Goal: Task Accomplishment & Management: Complete application form

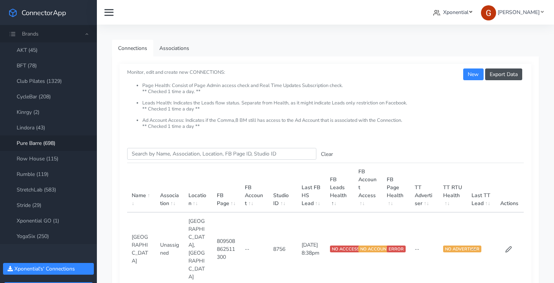
click at [460, 15] on span "Xponential" at bounding box center [455, 12] width 25 height 7
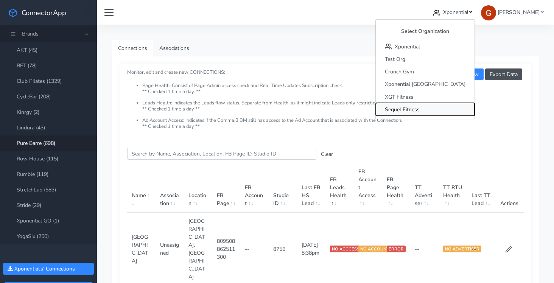
click at [420, 108] on span "Sequel Fitness" at bounding box center [402, 109] width 35 height 7
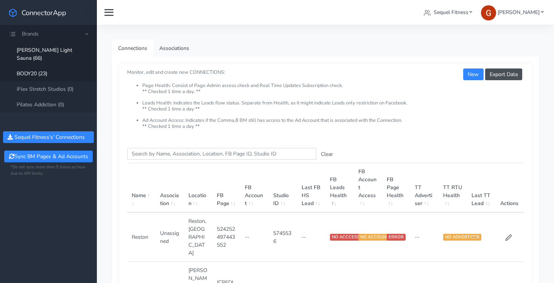
click at [45, 67] on link "BODY20 (23)" at bounding box center [48, 74] width 97 height 16
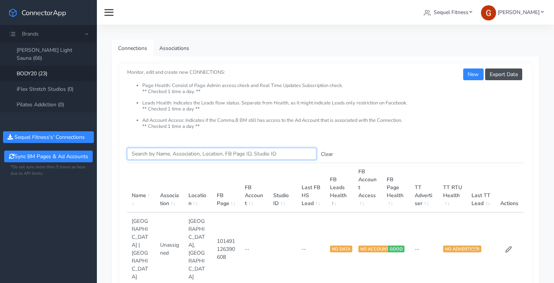
click at [149, 156] on input "Search this table" at bounding box center [221, 154] width 189 height 12
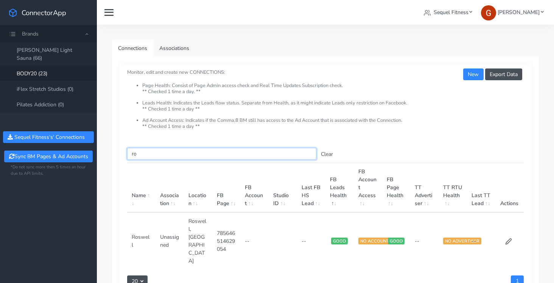
type input "r"
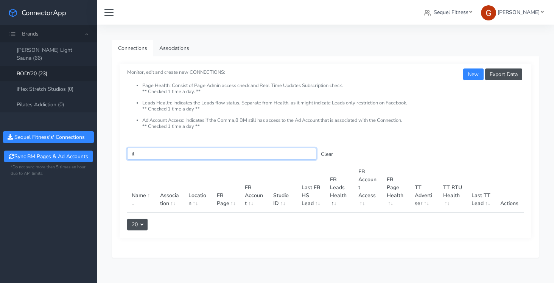
type input "i"
type input "g"
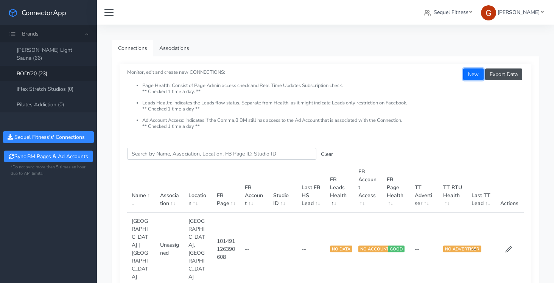
click at [467, 73] on button "New" at bounding box center [473, 75] width 20 height 12
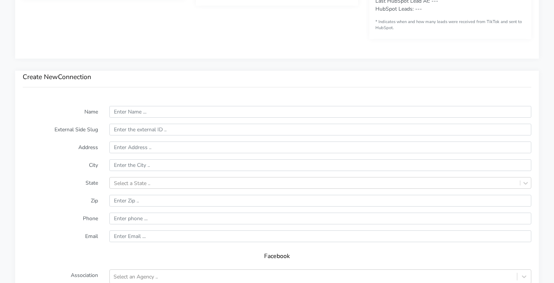
scroll to position [471, 0]
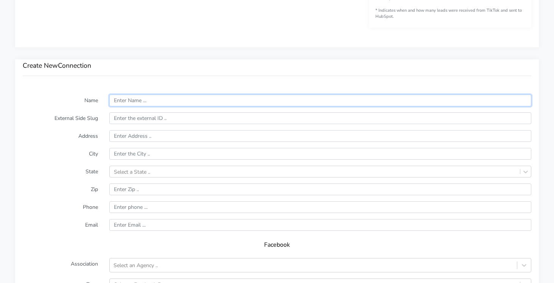
click at [128, 101] on input "text" at bounding box center [320, 101] width 422 height 12
type input "g"
type input "Glenview"
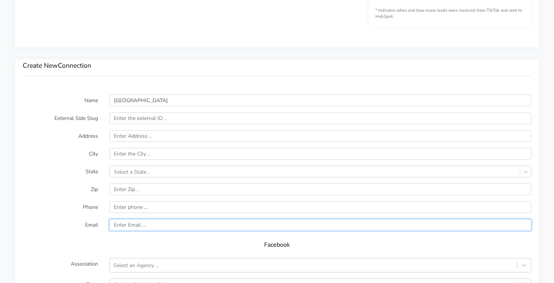
click at [133, 225] on input "text" at bounding box center [320, 225] width 422 height 12
paste input "glenview@body20.com"
type input "glenview@body20.com"
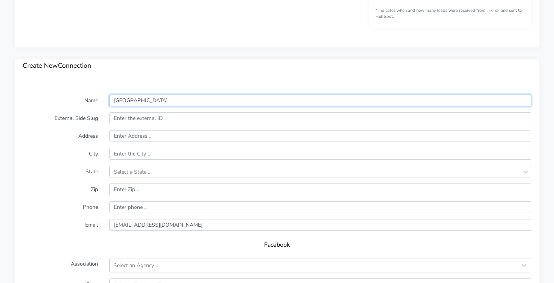
click at [127, 100] on input "Glenview" at bounding box center [320, 101] width 422 height 12
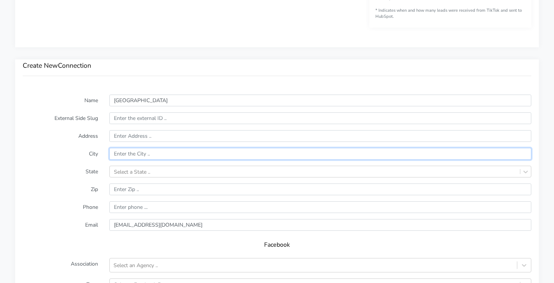
click at [126, 151] on input "text" at bounding box center [320, 154] width 422 height 12
paste input "Glenview"
type input "Glenview"
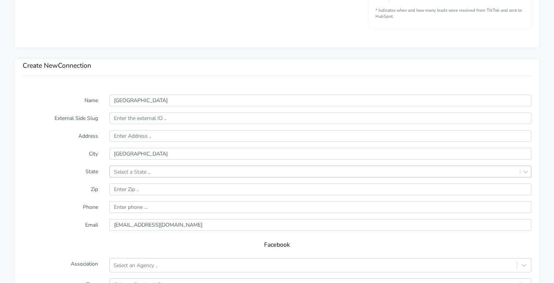
click at [132, 172] on div "Select a State .." at bounding box center [320, 172] width 422 height 12
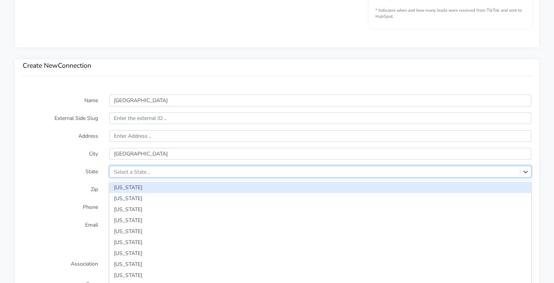
scroll to position [485, 0]
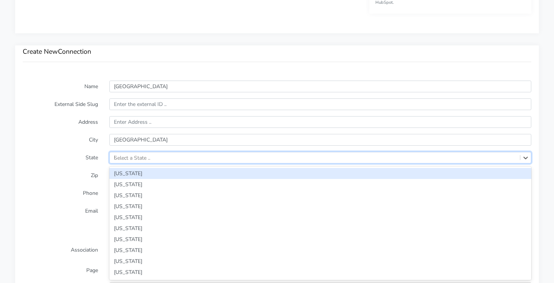
type input "IL"
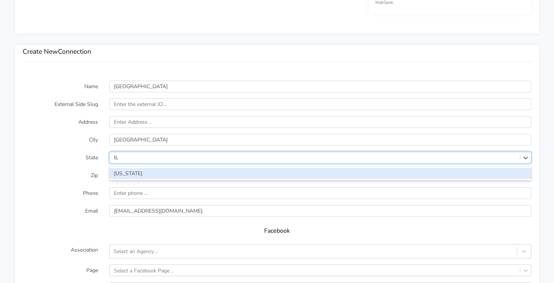
click at [118, 174] on div "[US_STATE]" at bounding box center [320, 173] width 422 height 11
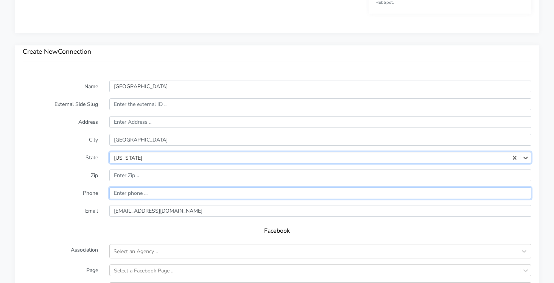
click at [123, 191] on input "input" at bounding box center [320, 193] width 422 height 12
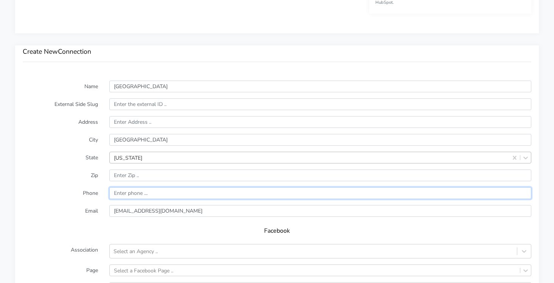
paste input "847-230-7376"
click at [113, 195] on input "input" at bounding box center [320, 193] width 422 height 12
click at [131, 195] on input "input" at bounding box center [320, 193] width 422 height 12
click at [130, 194] on input "input" at bounding box center [320, 193] width 422 height 12
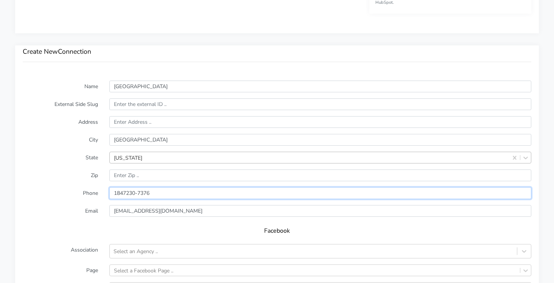
click at [137, 194] on input "input" at bounding box center [320, 193] width 422 height 12
type input "18472307376"
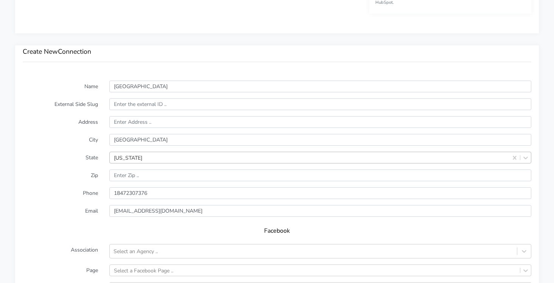
click at [49, 179] on label "Zip" at bounding box center [60, 176] width 87 height 12
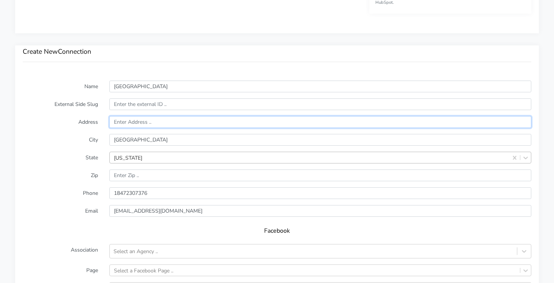
click at [129, 123] on input "text" at bounding box center [320, 122] width 422 height 12
paste input "1350 Patriot Blvd"
type input "1350 Patriot Blvd"
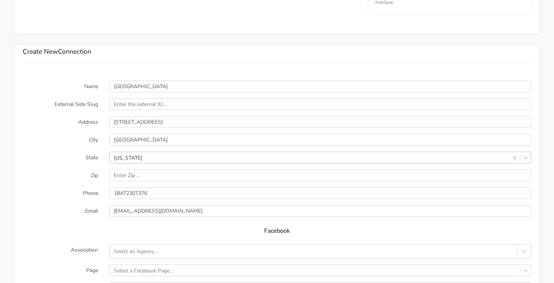
click at [52, 137] on label "City" at bounding box center [60, 140] width 87 height 12
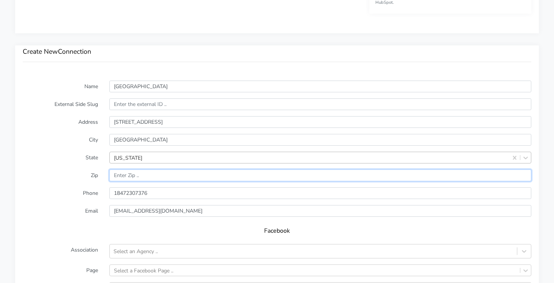
click at [122, 175] on input "input" at bounding box center [320, 176] width 422 height 12
paste input "60026"
type input "60026"
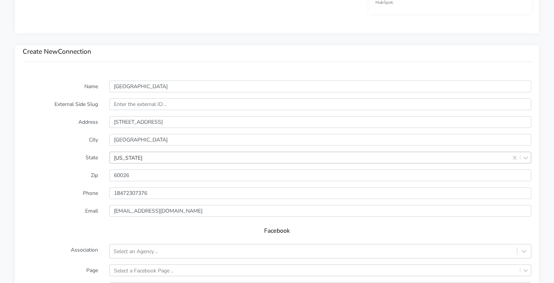
click at [56, 140] on label "City" at bounding box center [60, 140] width 87 height 12
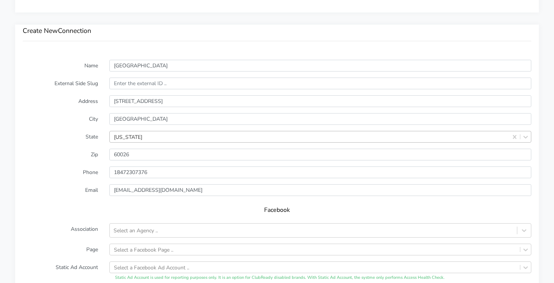
scroll to position [505, 0]
click at [130, 234] on div "Select an Agency .." at bounding box center [136, 232] width 44 height 8
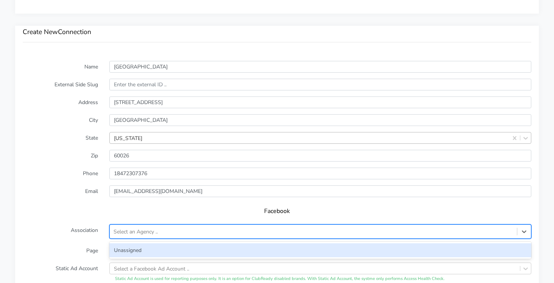
click at [125, 245] on div "Unassigned" at bounding box center [320, 250] width 422 height 14
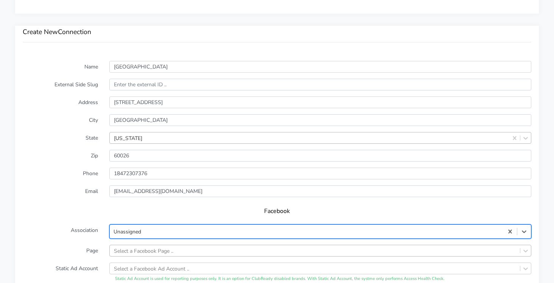
click at [122, 251] on div "Select a Facebook Page .." at bounding box center [320, 251] width 422 height 12
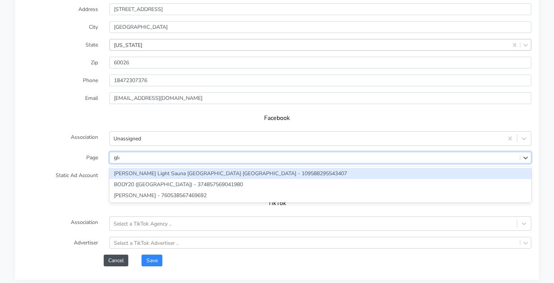
type input "glen"
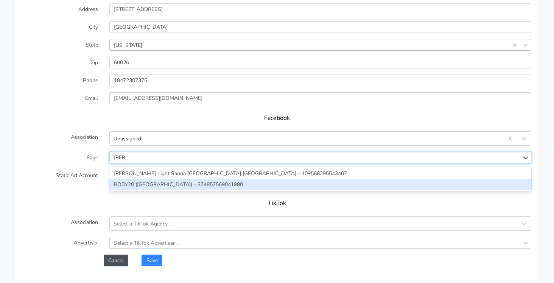
click at [119, 189] on div "BODY20 (Glenview) - 374857569041980" at bounding box center [320, 184] width 422 height 11
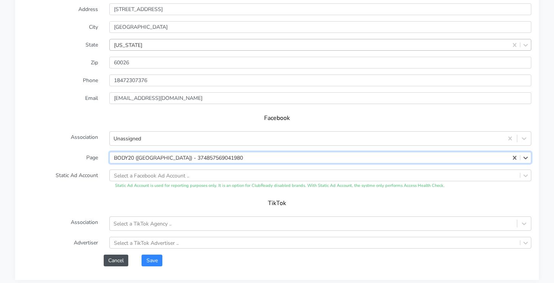
click at [148, 251] on form "Name Glenview External Side Slug Address 1350 Patriot Blvd City Glenview State …" at bounding box center [277, 117] width 509 height 299
click at [149, 258] on button "Save" at bounding box center [152, 261] width 20 height 12
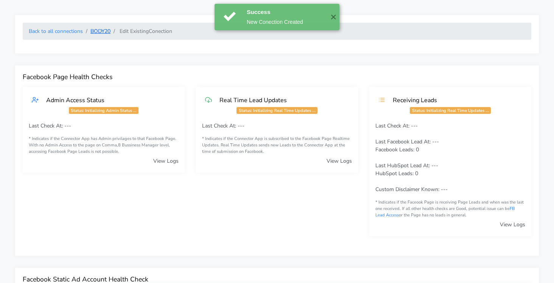
click at [98, 30] on link "BODY20" at bounding box center [100, 31] width 20 height 7
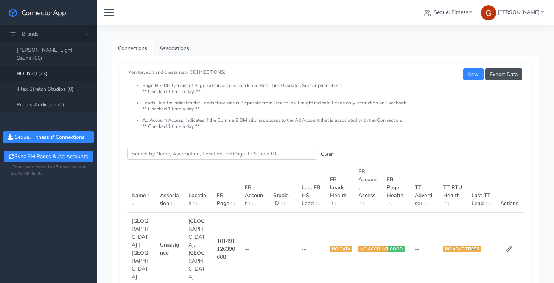
click at [34, 66] on link "BODY20 (23)" at bounding box center [48, 74] width 97 height 16
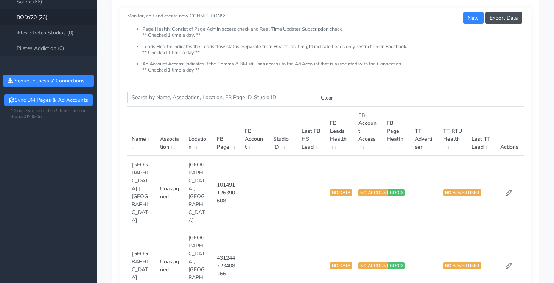
scroll to position [59, 0]
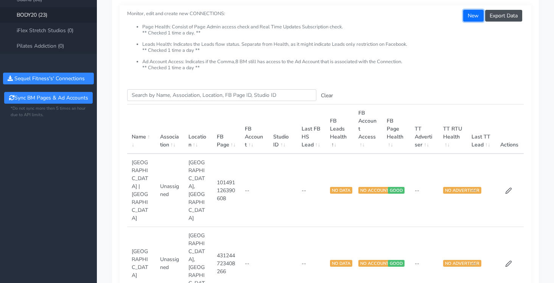
click at [468, 13] on button "New" at bounding box center [473, 16] width 20 height 12
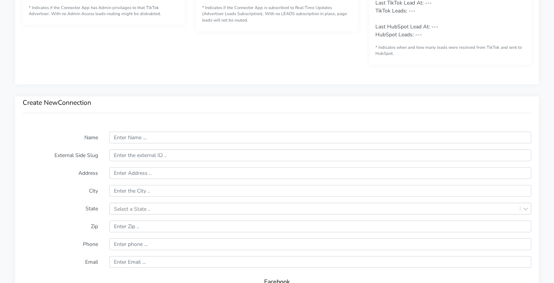
scroll to position [431, 0]
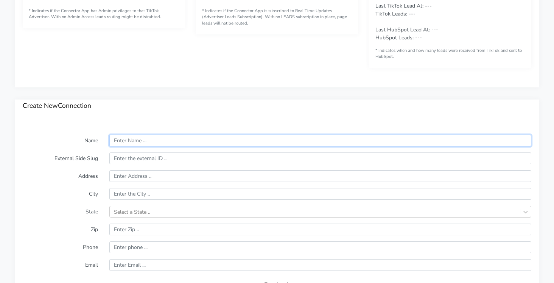
click at [142, 138] on input "text" at bounding box center [320, 141] width 422 height 12
paste input "Hinsdale"
type input "Hinsdale"
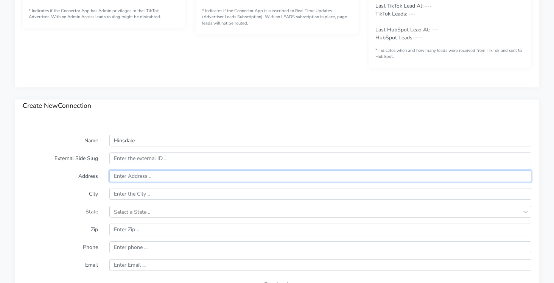
click at [116, 177] on input "text" at bounding box center [320, 176] width 422 height 12
paste input "808 East Ogden Avenue"
type input "808 East Ogden Avenue"
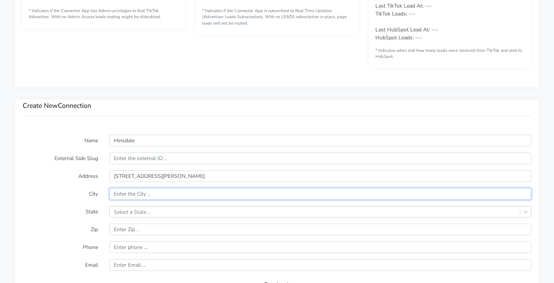
click at [135, 192] on input "text" at bounding box center [320, 194] width 422 height 12
paste input "Westmont"
type input "Westmont"
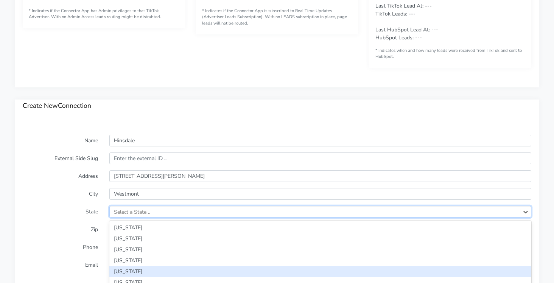
scroll to position [485, 0]
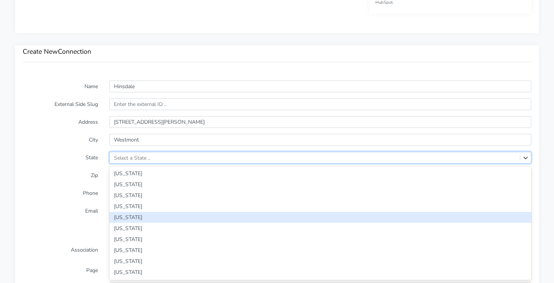
click at [124, 164] on div "option Arkansas focused, 5 of 59. 59 results available. Use Up and Down to choo…" at bounding box center [320, 158] width 422 height 12
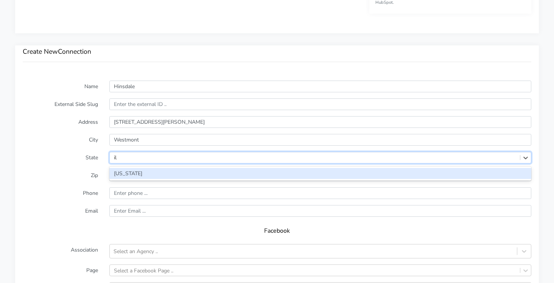
type input "ill"
click at [124, 170] on div "[US_STATE]" at bounding box center [320, 173] width 422 height 11
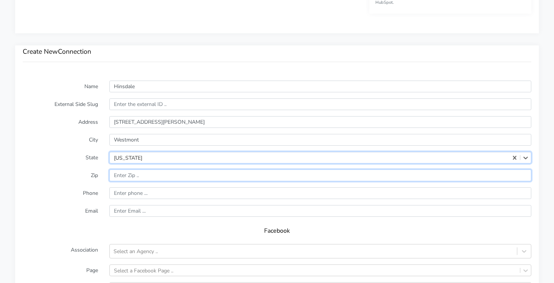
click at [131, 176] on input "input" at bounding box center [320, 176] width 422 height 12
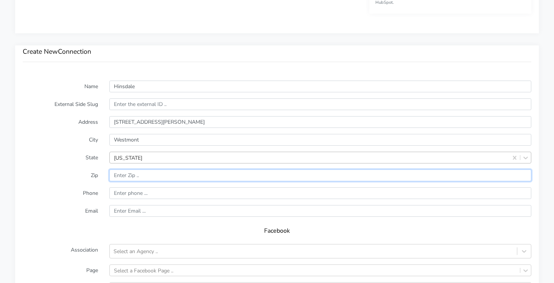
paste input "60559"
type input "60559"
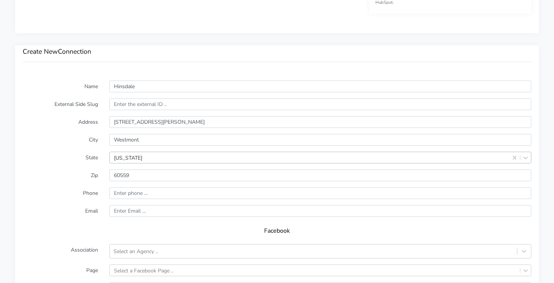
click at [78, 190] on label "Phone" at bounding box center [60, 193] width 87 height 12
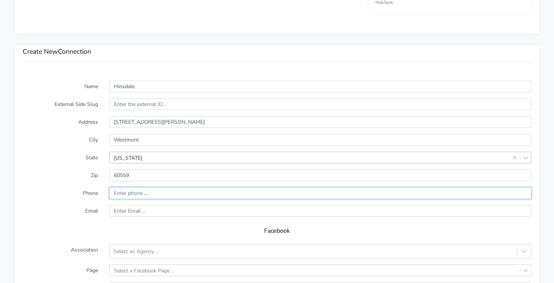
click at [135, 194] on input "input" at bounding box center [320, 193] width 422 height 12
paste input "(630) 468-1461"
click at [115, 193] on input "input" at bounding box center [320, 193] width 422 height 12
click at [128, 194] on input "input" at bounding box center [320, 193] width 422 height 12
click at [136, 192] on input "input" at bounding box center [320, 193] width 422 height 12
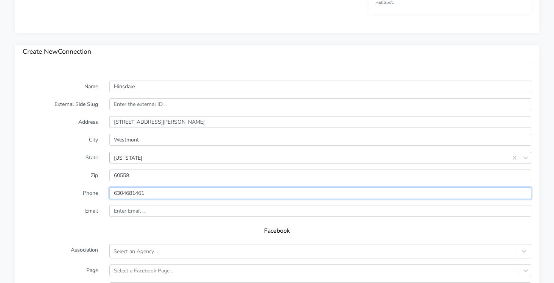
type input "6304681461"
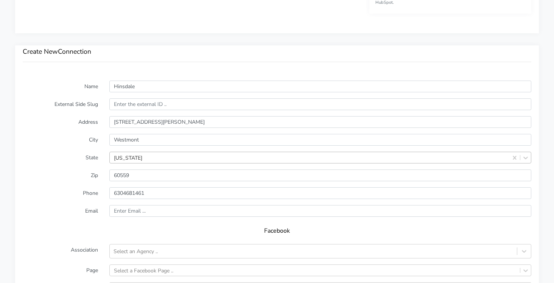
click at [81, 187] on form "Name Hinsdale External Side Slug Address 808 East Ogden Avenue City Westmont St…" at bounding box center [277, 230] width 509 height 299
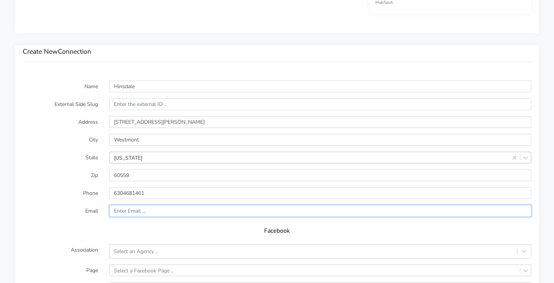
click at [120, 210] on input "text" at bounding box center [320, 211] width 422 height 12
paste input "hinsdale@Body20.com"
type input "hinsdale@Body20.com"
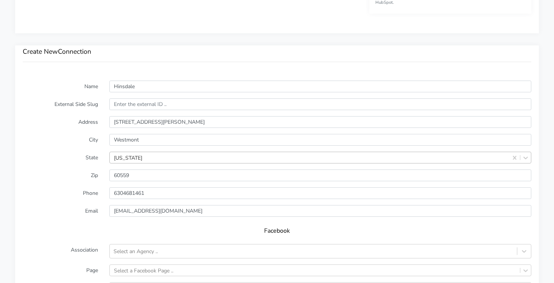
click at [69, 215] on label "Email" at bounding box center [60, 211] width 87 height 12
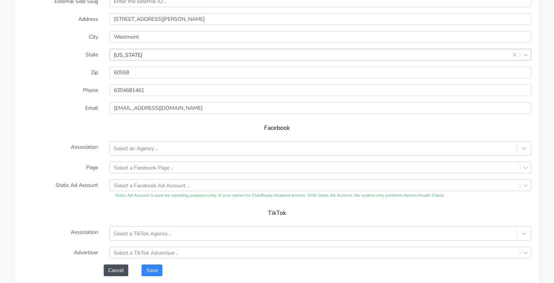
scroll to position [590, 0]
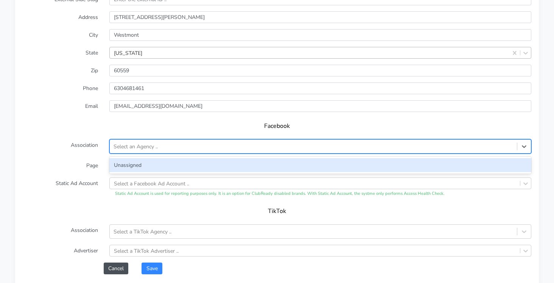
click at [138, 151] on div "Select an Agency .." at bounding box center [313, 146] width 407 height 12
click at [133, 159] on div "Unassigned" at bounding box center [320, 165] width 422 height 14
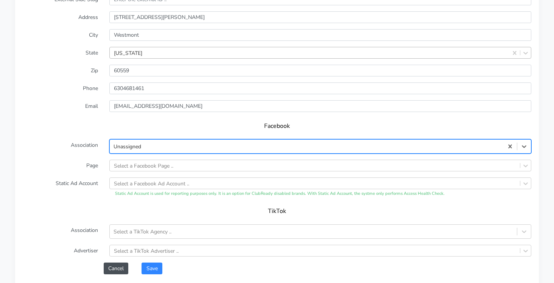
click at [128, 164] on form "Name Hinsdale External Side Slug Address 808 East Ogden Avenue City Westmont St…" at bounding box center [277, 125] width 509 height 299
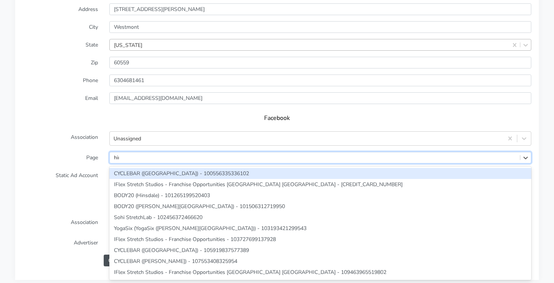
type input "hins"
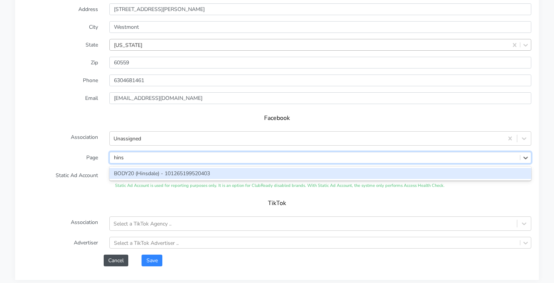
click at [125, 174] on div "BODY20 (Hinsdale) - 101265199520403" at bounding box center [320, 173] width 422 height 11
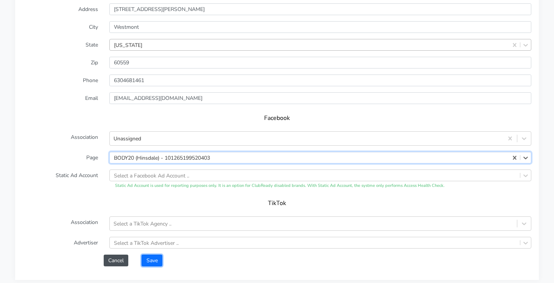
click at [153, 259] on button "Save" at bounding box center [152, 261] width 20 height 12
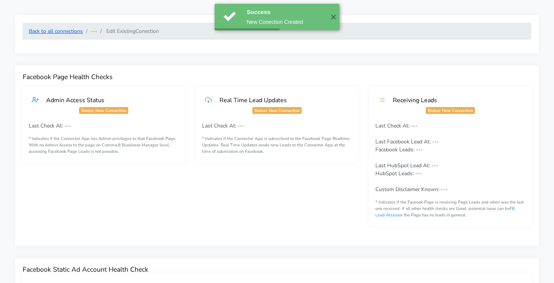
click at [53, 33] on link "Back to all connections" at bounding box center [56, 31] width 54 height 7
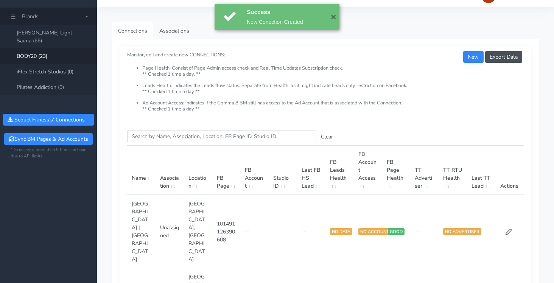
scroll to position [3, 0]
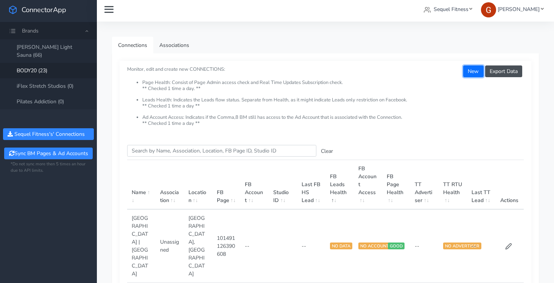
click at [467, 69] on button "New" at bounding box center [473, 71] width 20 height 12
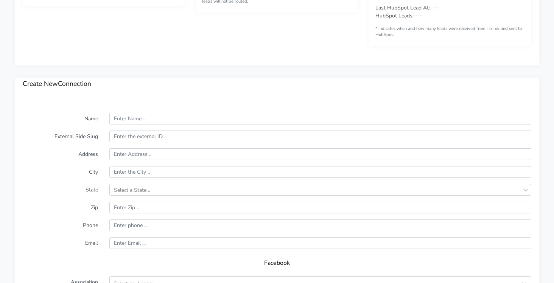
scroll to position [518, 0]
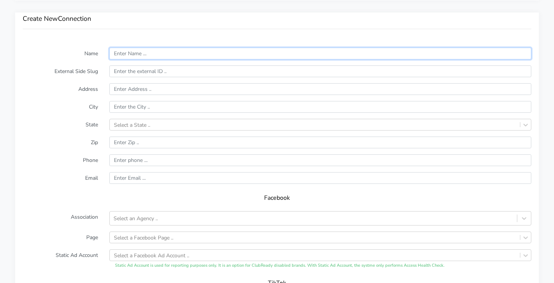
click at [143, 55] on input "text" at bounding box center [320, 54] width 422 height 12
paste input "Naperville North"
type input "Naperville North"
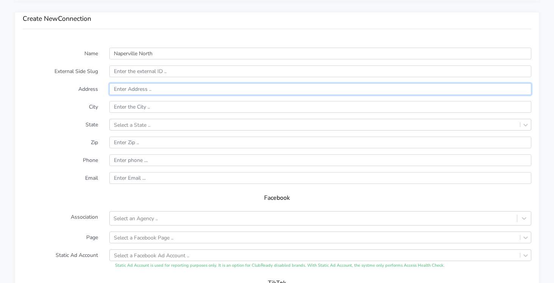
click at [154, 94] on input "text" at bounding box center [320, 89] width 422 height 12
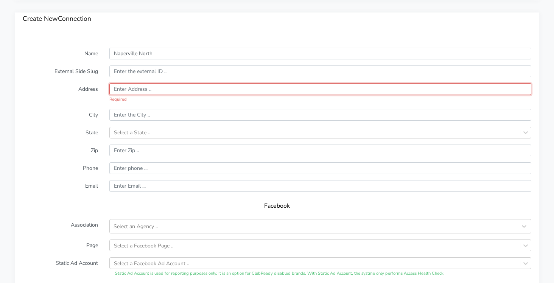
paste input "790 Royal Saint George Drive"
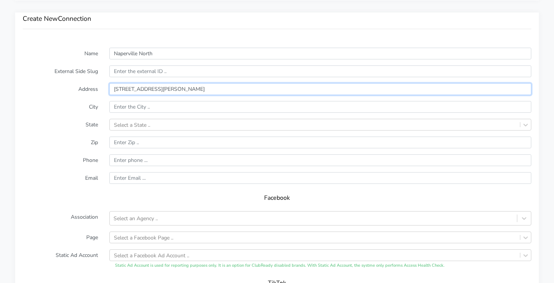
type input "790 Royal Saint George Drive"
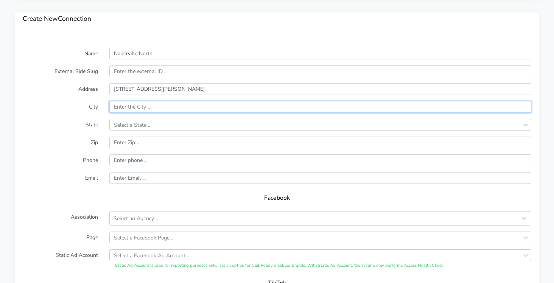
click at [151, 112] on input "text" at bounding box center [320, 107] width 422 height 12
paste input "Naperville"
type input "Naperville"
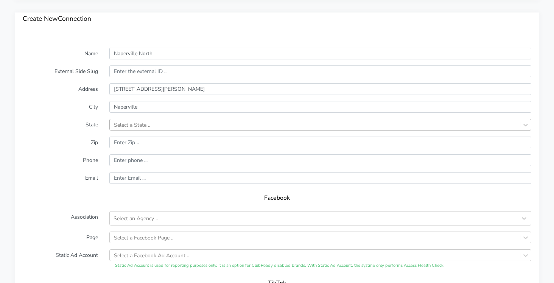
click at [133, 127] on div "Select a State .." at bounding box center [132, 125] width 36 height 8
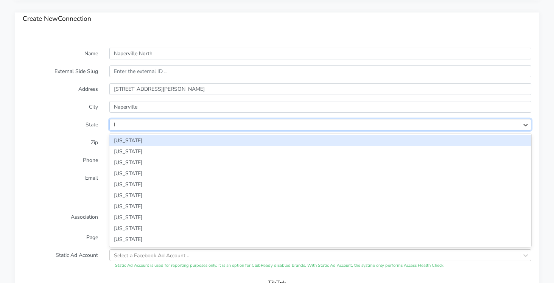
type input "IL"
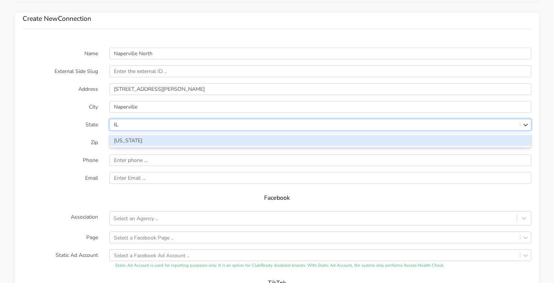
click at [125, 135] on div "[US_STATE]" at bounding box center [320, 140] width 422 height 11
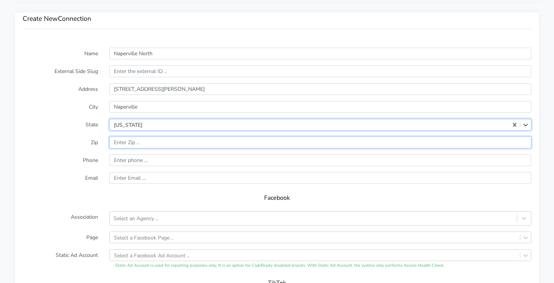
click at [122, 142] on input "input" at bounding box center [320, 143] width 422 height 12
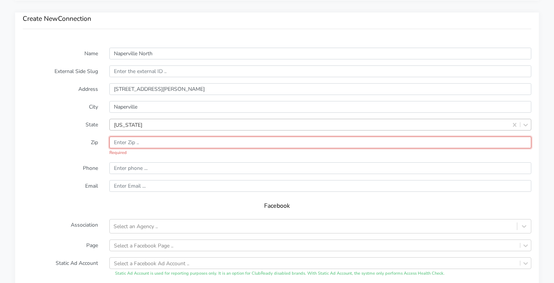
paste input "60563"
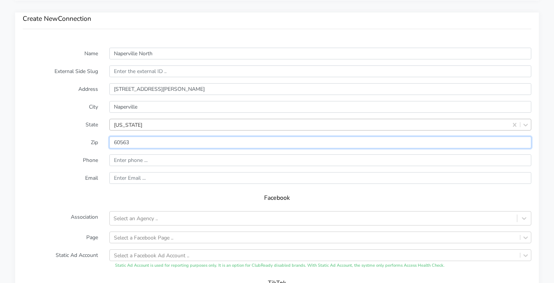
type input "60563"
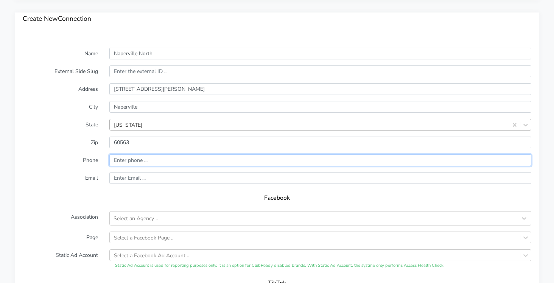
click at [133, 162] on input "input" at bounding box center [320, 160] width 422 height 12
paste input "331-244-0156"
click at [114, 161] on input "input" at bounding box center [320, 160] width 422 height 12
click at [131, 161] on input "input" at bounding box center [320, 160] width 422 height 12
click at [130, 160] on input "input" at bounding box center [320, 160] width 422 height 12
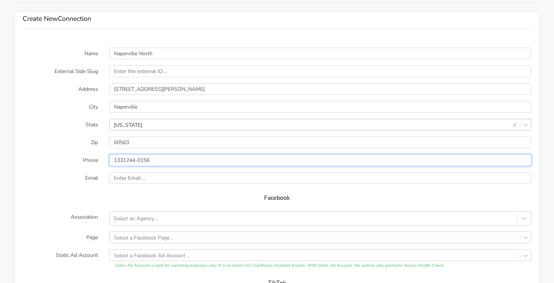
click at [139, 161] on input "input" at bounding box center [320, 160] width 422 height 12
type input "13312440156"
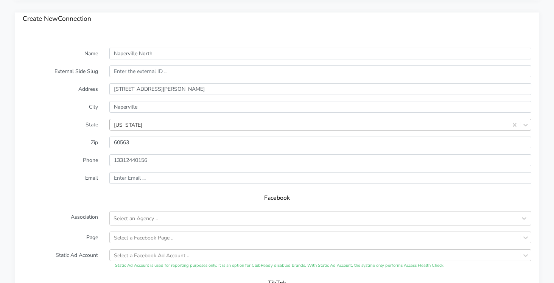
click at [82, 168] on form "Name Naperville North External Side Slug Address 790 Royal Saint George Drive C…" at bounding box center [277, 197] width 509 height 299
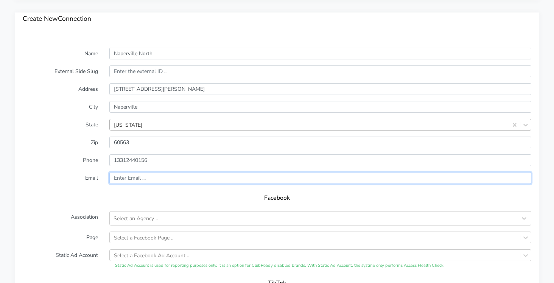
click at [127, 179] on input "text" at bounding box center [320, 178] width 422 height 12
paste input "napervillenorth@body20.com"
type input "napervillenorth@body20.com"
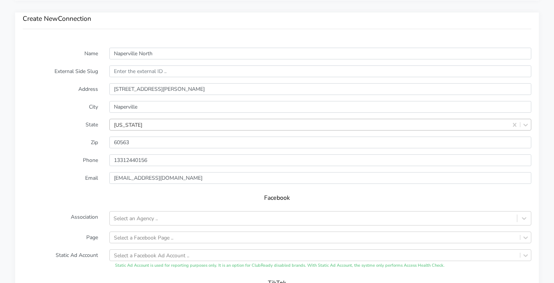
click at [36, 192] on div "Facebook" at bounding box center [277, 200] width 509 height 21
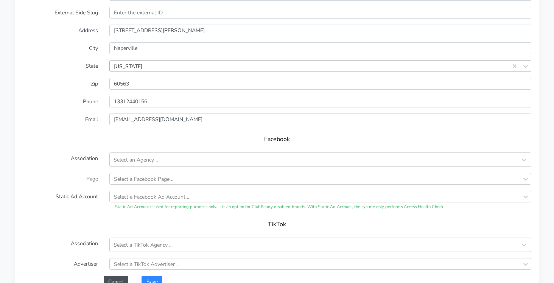
scroll to position [575, 0]
click at [128, 168] on div "Select an Agency .." at bounding box center [320, 161] width 422 height 14
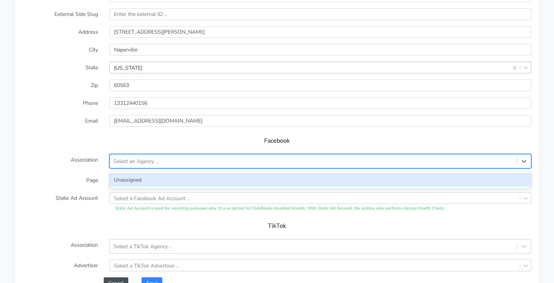
click at [125, 178] on div "Unassigned" at bounding box center [320, 180] width 422 height 14
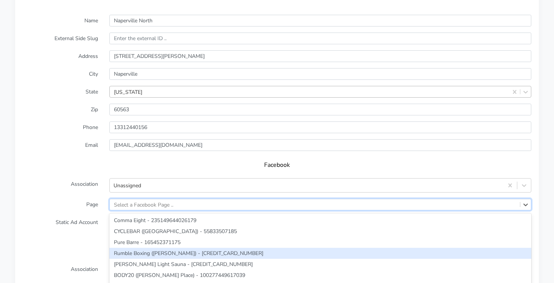
scroll to position [598, 0]
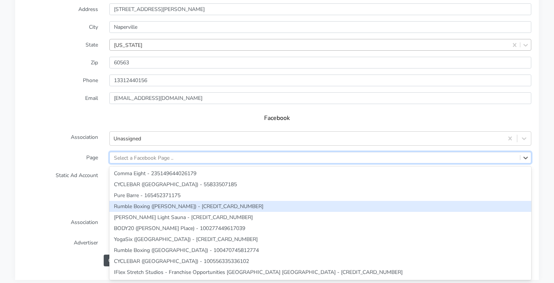
click at [120, 164] on div "option Rumble Boxing (Castro) - 100105812395107 focused, 4 of 280. 280 results …" at bounding box center [320, 158] width 422 height 12
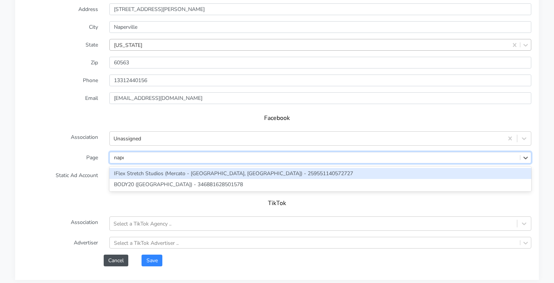
type input "naper"
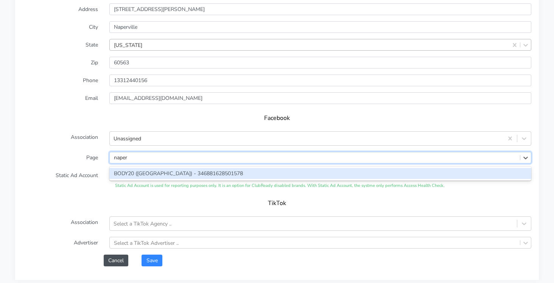
click at [138, 171] on div "BODY20 (Naperville North) - 346881628501578" at bounding box center [320, 173] width 422 height 11
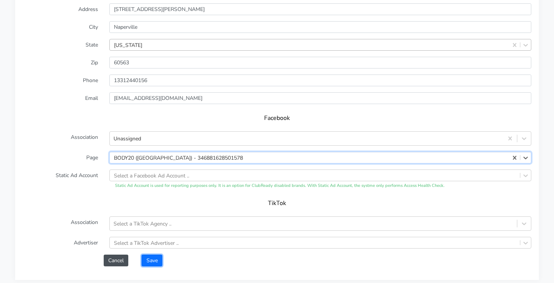
click at [151, 257] on button "Save" at bounding box center [152, 261] width 20 height 12
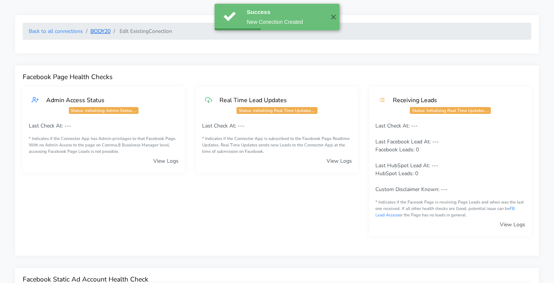
click at [98, 31] on link "BODY20" at bounding box center [100, 31] width 20 height 7
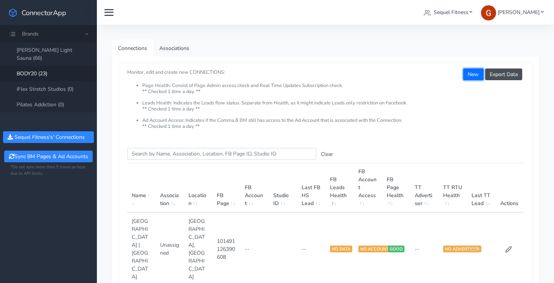
click at [472, 72] on button "New" at bounding box center [473, 75] width 20 height 12
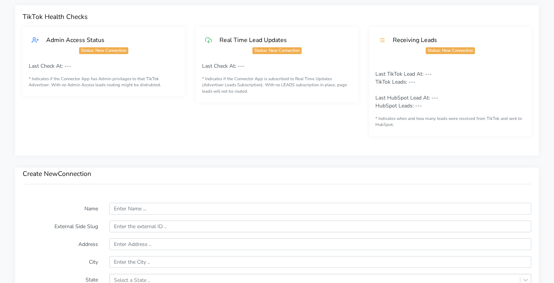
scroll to position [365, 0]
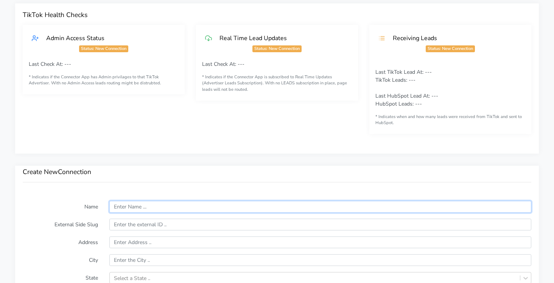
click at [136, 203] on input "text" at bounding box center [320, 207] width 422 height 12
paste input "[GEOGRAPHIC_DATA]"
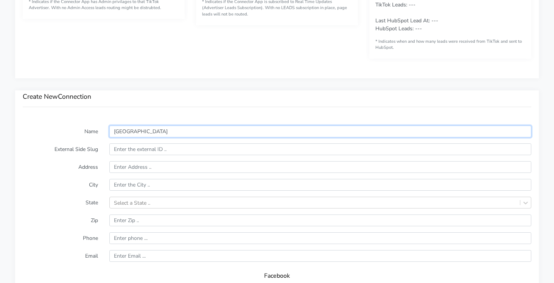
scroll to position [441, 0]
type input "[GEOGRAPHIC_DATA]"
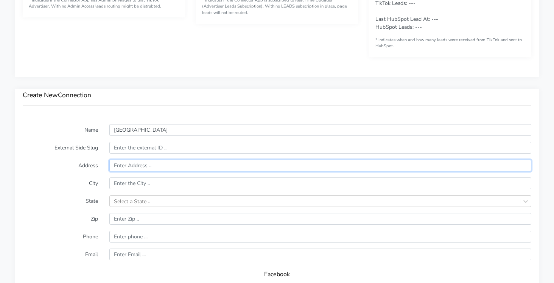
click at [133, 168] on input "text" at bounding box center [320, 166] width 422 height 12
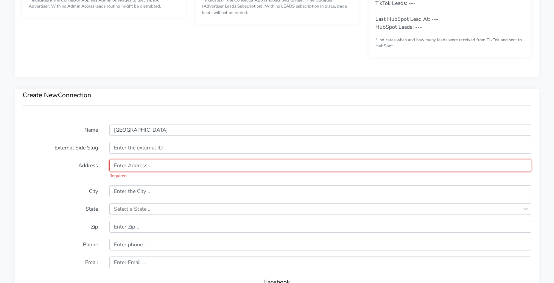
paste input "1166 W Madison Street"
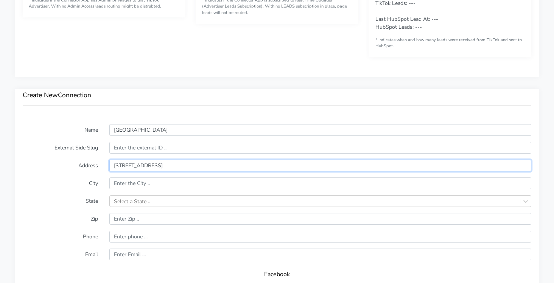
type input "1166 W Madison Street"
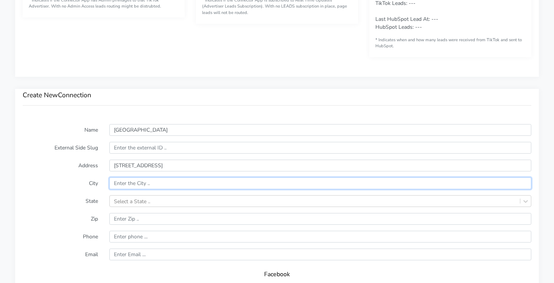
click at [136, 183] on input "text" at bounding box center [320, 184] width 422 height 12
type input "Chicago"
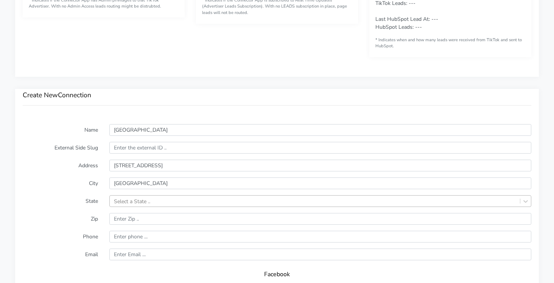
scroll to position [485, 0]
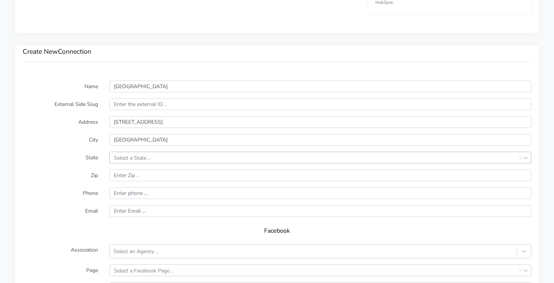
click at [120, 164] on div "Select a State .." at bounding box center [320, 158] width 422 height 12
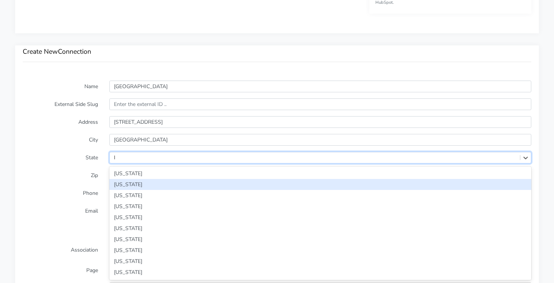
type input "IL"
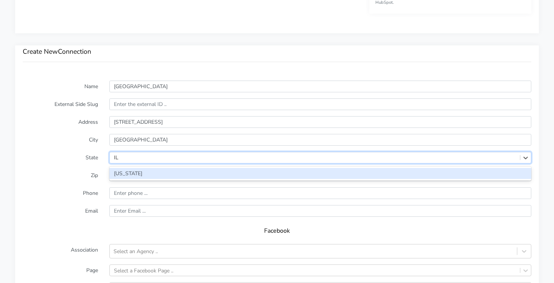
click at [123, 174] on div "[US_STATE]" at bounding box center [320, 173] width 422 height 11
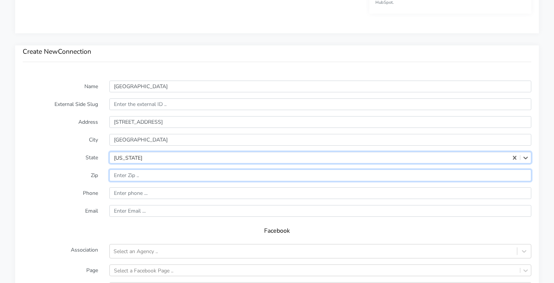
click at [131, 174] on input "input" at bounding box center [320, 176] width 422 height 12
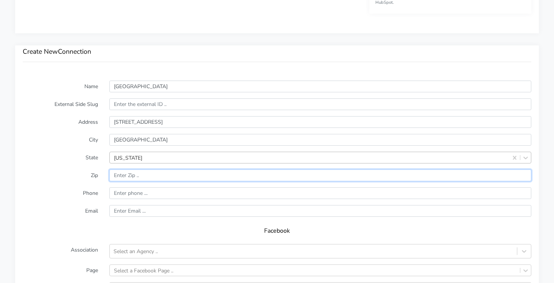
paste input "60607"
type input "60607"
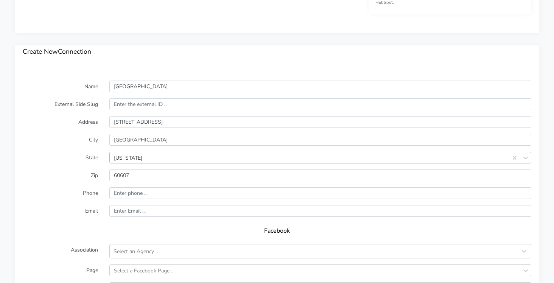
click at [148, 200] on form "Name West Loop External Side Slug Address 1166 W Madison Street City Chicago St…" at bounding box center [277, 230] width 509 height 299
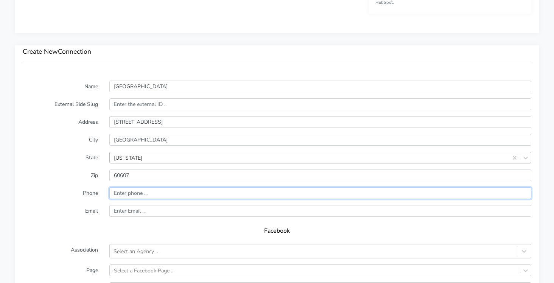
click at [154, 190] on input "input" at bounding box center [320, 193] width 422 height 12
paste input "(312) 238-0623"
click at [115, 195] on input "input" at bounding box center [320, 193] width 422 height 12
click at [129, 196] on input "input" at bounding box center [320, 193] width 422 height 12
click at [138, 196] on input "input" at bounding box center [320, 193] width 422 height 12
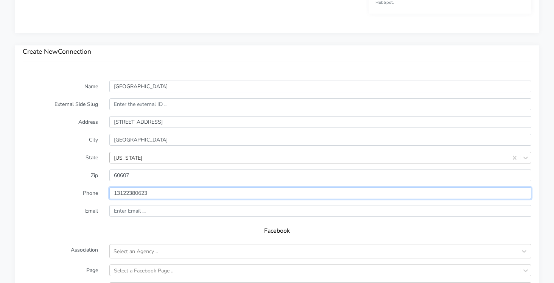
type input "13122380623"
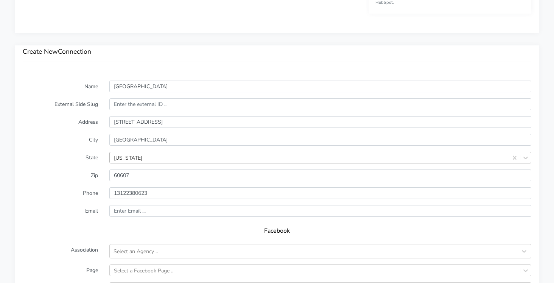
click at [76, 203] on form "Name West Loop External Side Slug Address 1166 W Madison Street City Chicago St…" at bounding box center [277, 230] width 509 height 299
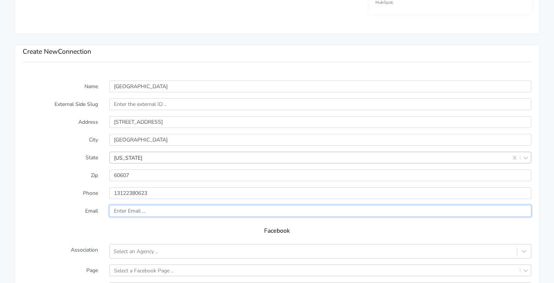
click at [156, 217] on input "text" at bounding box center [320, 211] width 422 height 12
paste input "westloop@body20.com"
type input "westloop@body20.com"
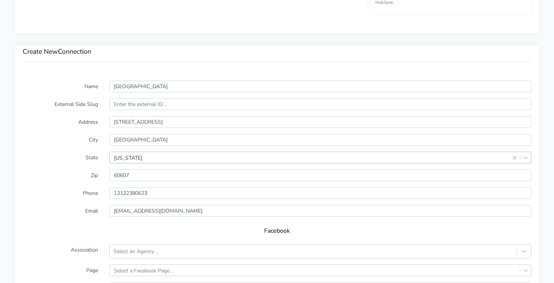
click at [32, 226] on div "Facebook" at bounding box center [277, 233] width 509 height 21
click at [129, 258] on div "Select an Agency .." at bounding box center [320, 251] width 422 height 14
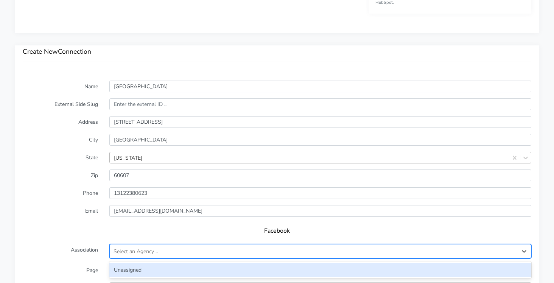
click at [128, 268] on div "Unassigned" at bounding box center [320, 270] width 422 height 14
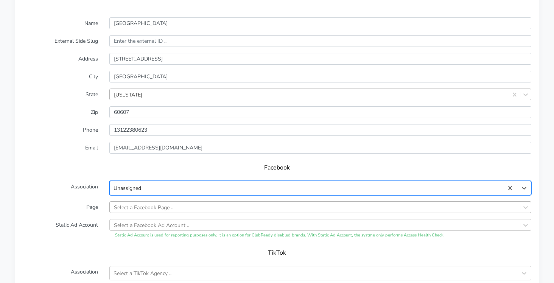
click at [154, 203] on div "Select a Facebook Page .." at bounding box center [320, 207] width 422 height 12
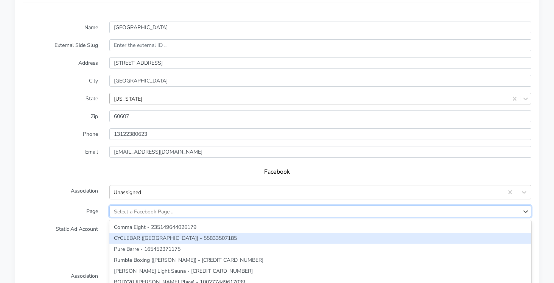
scroll to position [545, 0]
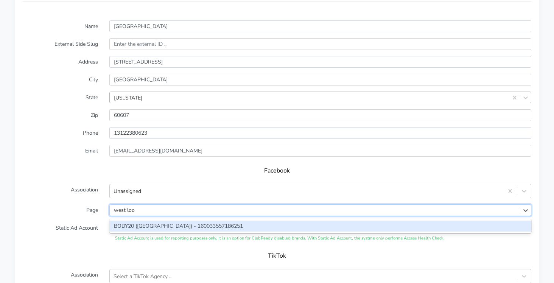
type input "west loop"
click at [128, 226] on div "BODY20 (West Loop) - 160033557186251" at bounding box center [320, 226] width 422 height 11
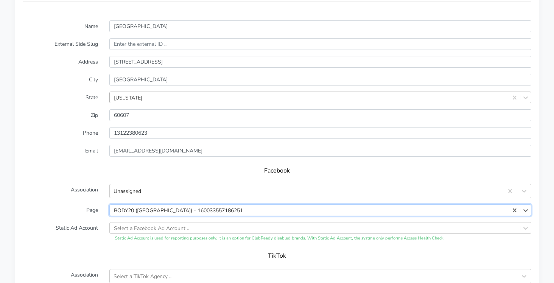
scroll to position [642, 0]
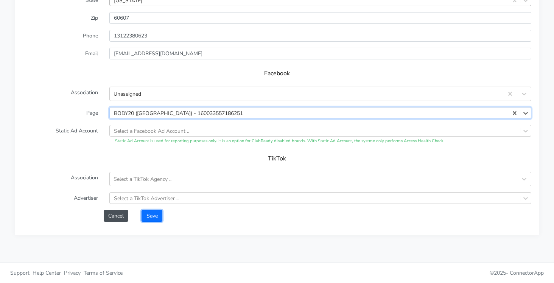
click at [147, 214] on button "Save" at bounding box center [152, 216] width 20 height 12
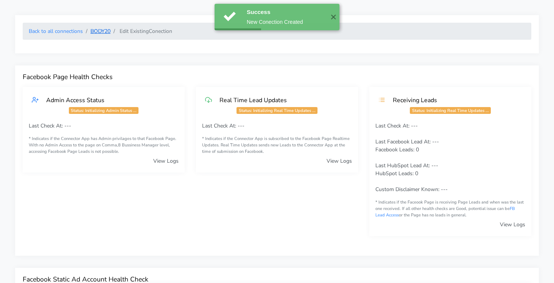
click at [103, 30] on link "BODY20" at bounding box center [100, 31] width 20 height 7
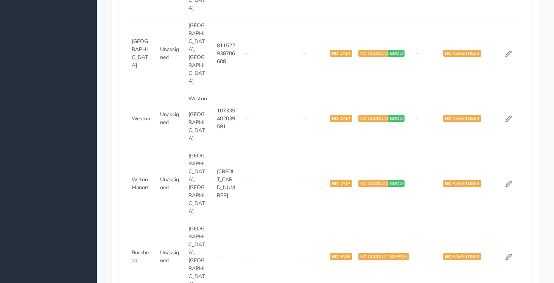
scroll to position [717, 0]
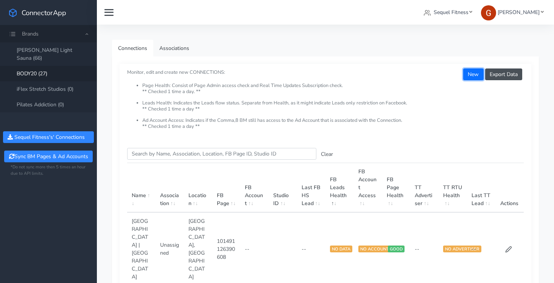
click at [473, 75] on button "New" at bounding box center [473, 75] width 20 height 12
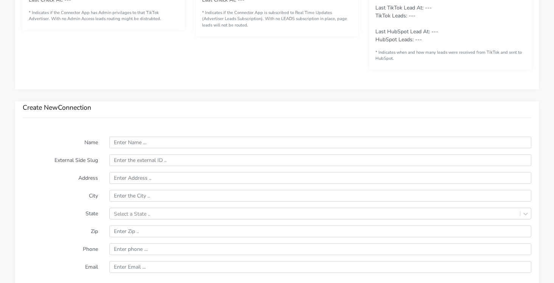
scroll to position [440, 0]
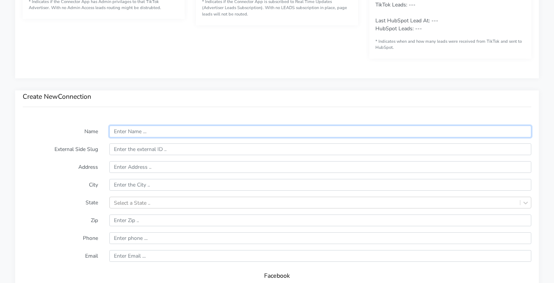
click at [144, 135] on input "text" at bounding box center [320, 132] width 422 height 12
paste input "Carmel"
type input "Carmel"
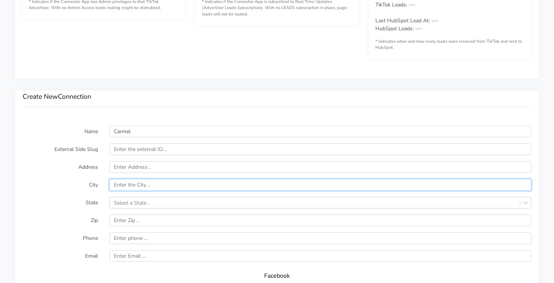
click at [122, 187] on input "text" at bounding box center [320, 185] width 422 height 12
paste input "Carmel"
type input "Carmel"
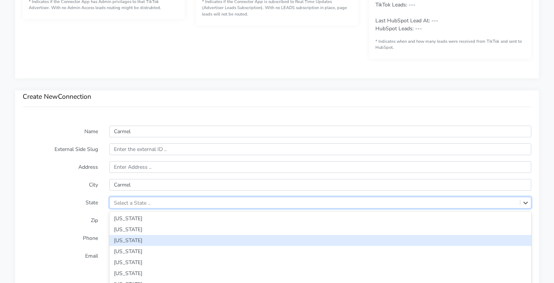
click at [123, 200] on div "option [US_STATE] focused, 3 of 59. 59 results available. Use Up and Down to ch…" at bounding box center [320, 203] width 422 height 12
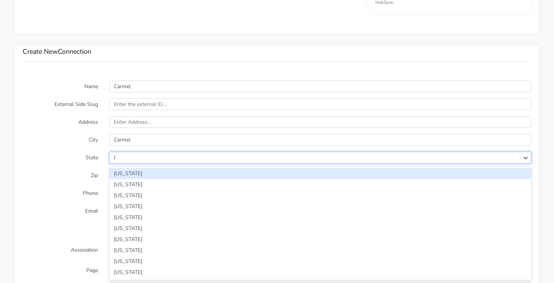
type input "In"
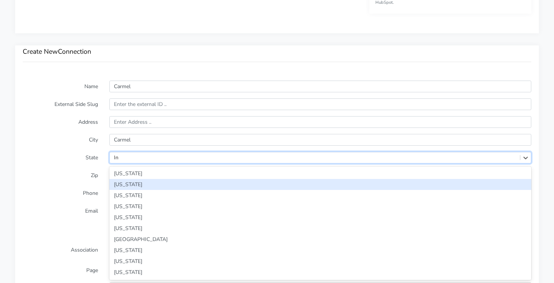
click at [124, 186] on div "[US_STATE]" at bounding box center [320, 184] width 422 height 11
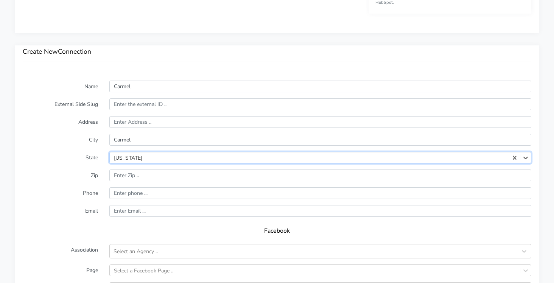
click at [83, 140] on label "City" at bounding box center [60, 140] width 87 height 12
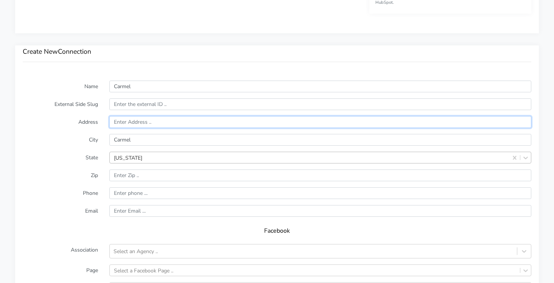
click at [135, 123] on input "text" at bounding box center [320, 122] width 422 height 12
paste input "[STREET_ADDRESS]"
type input "[STREET_ADDRESS]"
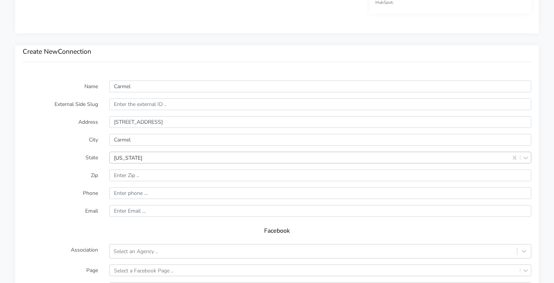
click at [83, 139] on label "City" at bounding box center [60, 140] width 87 height 12
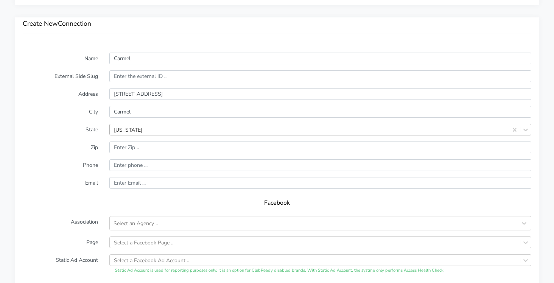
scroll to position [521, 0]
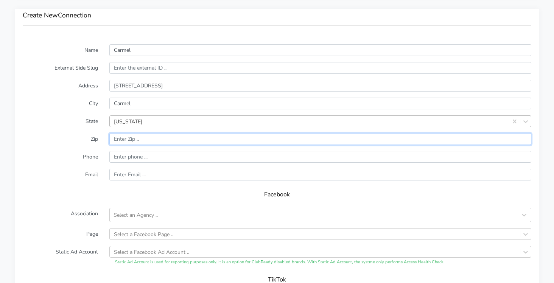
click at [129, 141] on input "input" at bounding box center [320, 139] width 422 height 12
paste input "46032"
type input "46032"
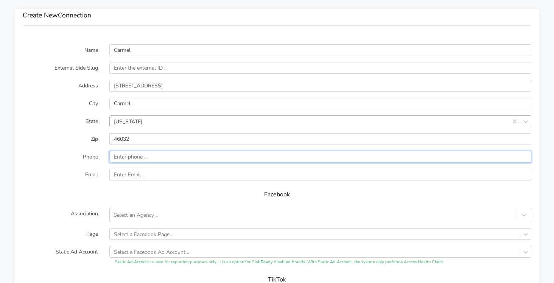
click at [142, 158] on input "input" at bounding box center [320, 157] width 422 height 12
paste input "[PHONE_NUMBER]"
click at [114, 158] on input "input" at bounding box center [320, 157] width 422 height 12
click at [131, 158] on input "input" at bounding box center [320, 157] width 422 height 12
click at [130, 156] on input "input" at bounding box center [320, 157] width 422 height 12
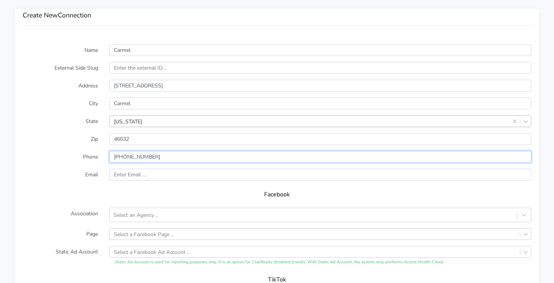
click at [130, 156] on input "input" at bounding box center [320, 157] width 422 height 12
click at [129, 156] on input "input" at bounding box center [320, 157] width 422 height 12
click at [138, 154] on input "input" at bounding box center [320, 157] width 422 height 12
type input "14632731767"
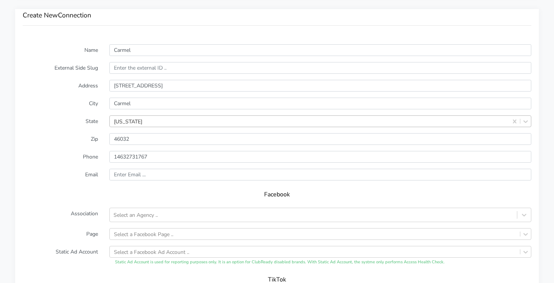
click at [79, 160] on label "Phone" at bounding box center [60, 157] width 87 height 12
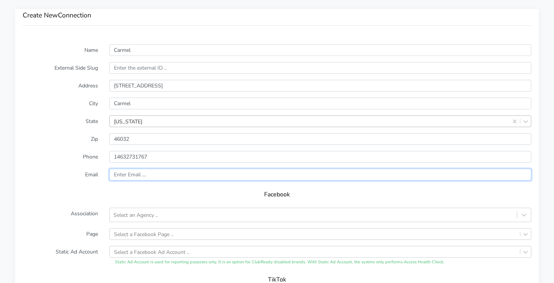
click at [157, 175] on input "text" at bounding box center [320, 175] width 422 height 12
paste input "[EMAIL_ADDRESS][DOMAIN_NAME]"
type input "[EMAIL_ADDRESS][DOMAIN_NAME]"
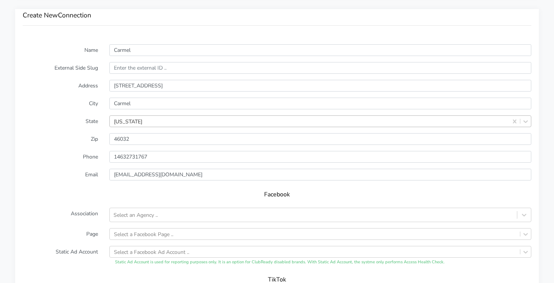
click at [32, 191] on h5 "Facebook" at bounding box center [277, 194] width 494 height 7
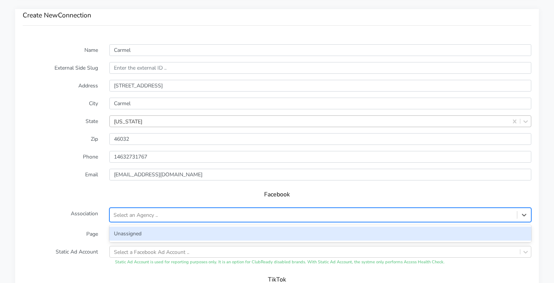
click at [157, 219] on div "Select an Agency .." at bounding box center [313, 215] width 407 height 12
click at [127, 232] on div "Unassigned" at bounding box center [320, 234] width 422 height 14
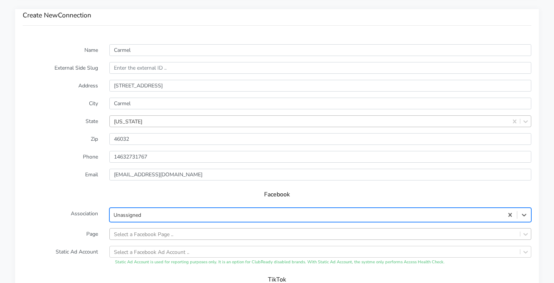
click at [131, 229] on div "Select a Facebook Page .." at bounding box center [320, 234] width 422 height 12
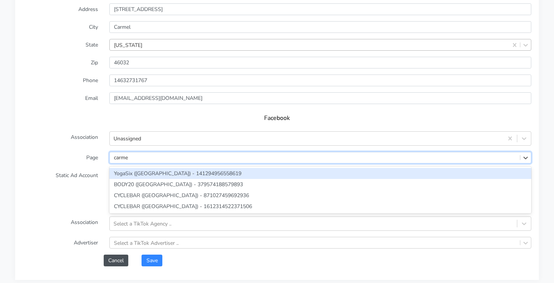
type input "carmel"
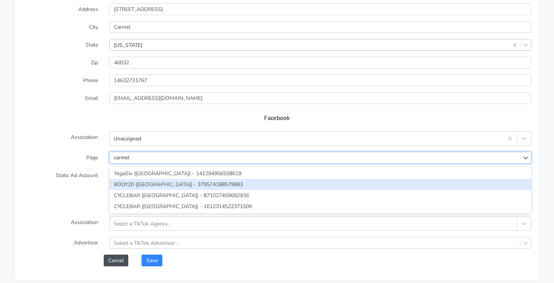
click at [150, 183] on div "BODY20 ([GEOGRAPHIC_DATA]) - 379574188579893" at bounding box center [320, 184] width 422 height 11
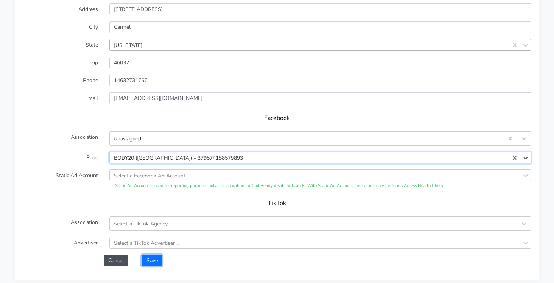
click at [156, 264] on button "Save" at bounding box center [152, 261] width 20 height 12
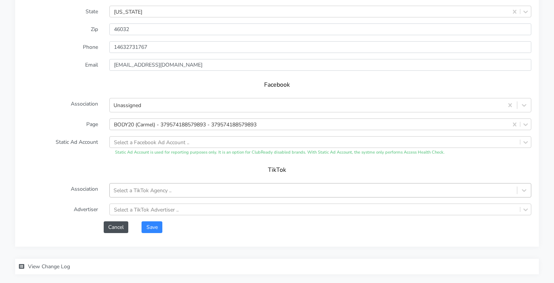
scroll to position [653, 0]
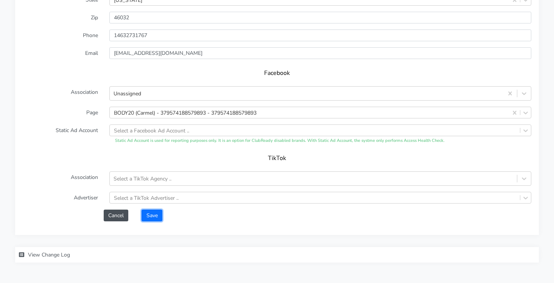
click at [155, 219] on button "Save" at bounding box center [152, 216] width 20 height 12
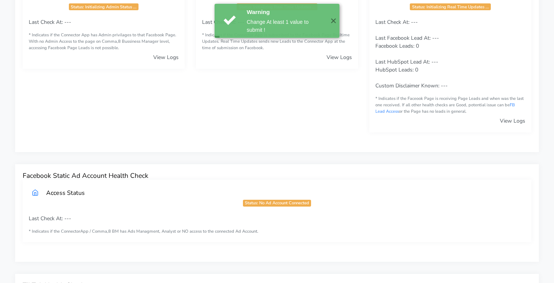
scroll to position [0, 0]
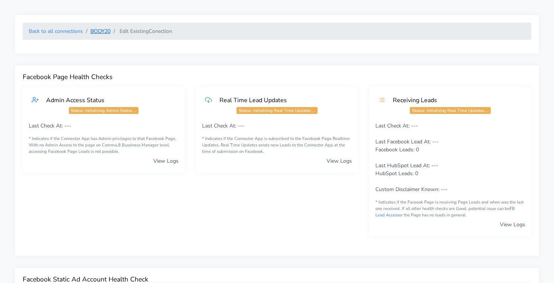
click at [102, 33] on link "BODY20" at bounding box center [100, 31] width 20 height 7
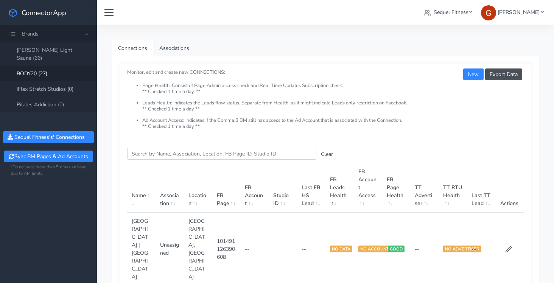
click at [458, 70] on h5 "Monitor, edit and create new CONNECTIONS: Page Health: Consist of Page Admin ac…" at bounding box center [325, 99] width 397 height 61
click at [475, 73] on button "New" at bounding box center [473, 75] width 20 height 12
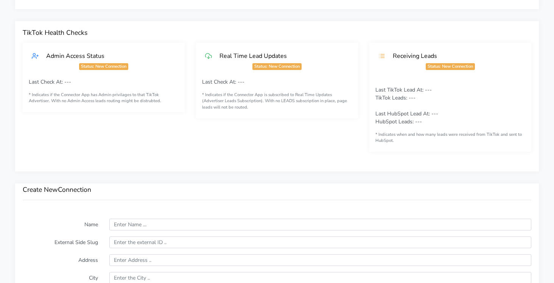
scroll to position [416, 0]
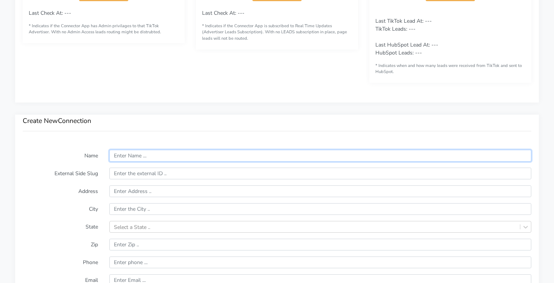
click at [145, 154] on input "text" at bounding box center [320, 156] width 422 height 12
paste input "[GEOGRAPHIC_DATA]"
type input "[GEOGRAPHIC_DATA]"
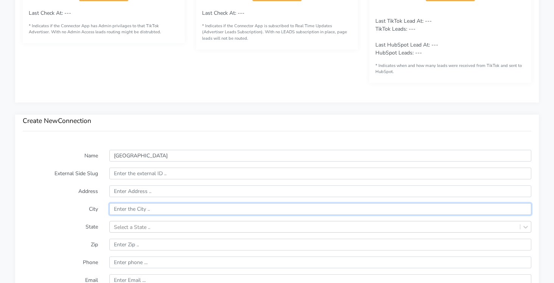
click at [136, 204] on input "text" at bounding box center [320, 209] width 422 height 12
paste input "[GEOGRAPHIC_DATA]"
type input "[GEOGRAPHIC_DATA]"
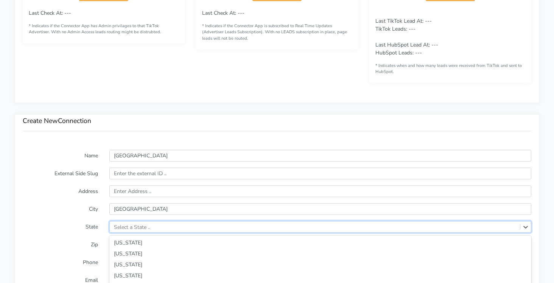
scroll to position [485, 0]
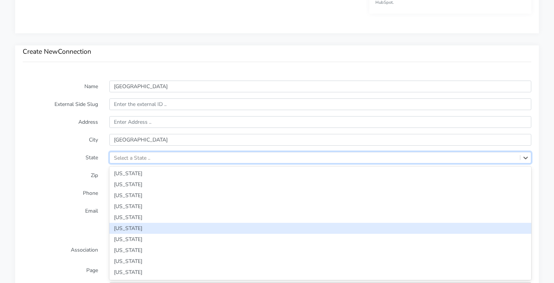
click at [118, 164] on div "option [US_STATE] focused, 6 of 59. 59 results available. Use Up and Down to ch…" at bounding box center [320, 158] width 422 height 12
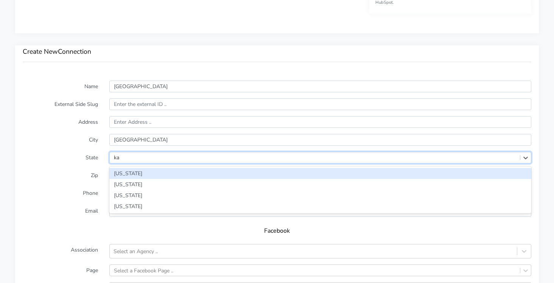
type input "kan"
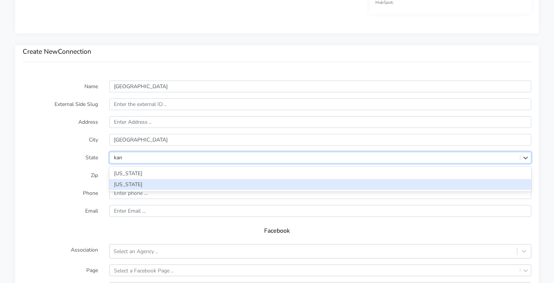
click at [126, 184] on div "[US_STATE]" at bounding box center [320, 184] width 422 height 11
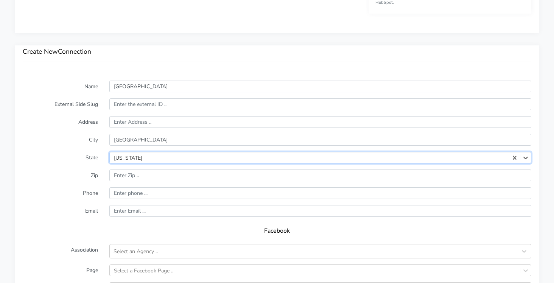
click at [59, 173] on label "Zip" at bounding box center [60, 176] width 87 height 12
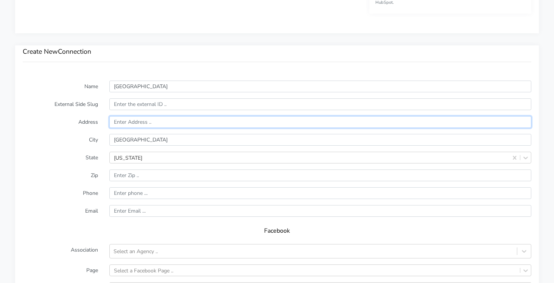
click at [126, 125] on input "text" at bounding box center [320, 122] width 422 height 12
paste input "[STREET_ADDRESS]"
type input "[STREET_ADDRESS]"
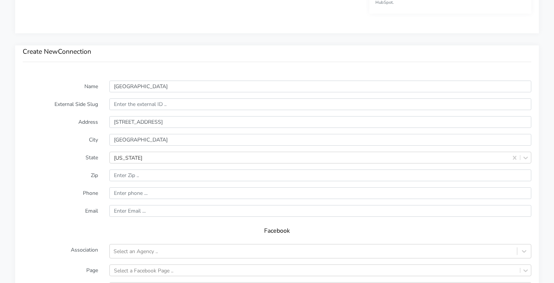
click at [41, 131] on form "Name [GEOGRAPHIC_DATA] External Side Slug Address [STREET_ADDRESS][US_STATE] Zi…" at bounding box center [277, 230] width 509 height 299
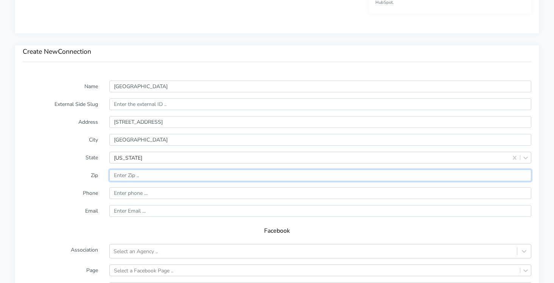
click at [128, 180] on input "input" at bounding box center [320, 176] width 422 height 12
paste input "67208"
type input "67208"
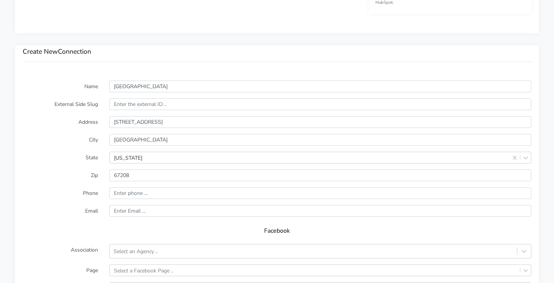
click at [62, 182] on form "Name [GEOGRAPHIC_DATA] External Side Slug Address [STREET_ADDRESS][US_STATE] Zi…" at bounding box center [277, 230] width 509 height 299
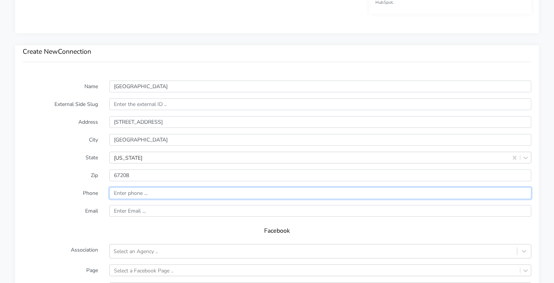
click at [143, 196] on input "input" at bounding box center [320, 193] width 422 height 12
paste input "[PHONE_NUMBER]"
click at [116, 193] on input "input" at bounding box center [320, 193] width 422 height 12
click at [131, 194] on input "input" at bounding box center [320, 193] width 422 height 12
click at [139, 193] on input "input" at bounding box center [320, 193] width 422 height 12
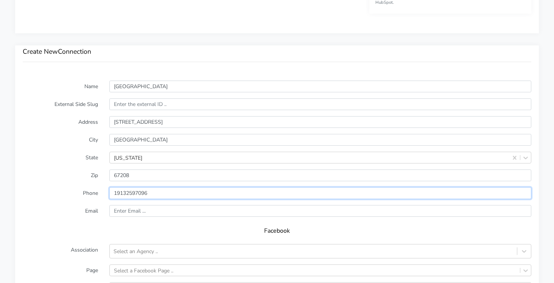
type input "19132597096"
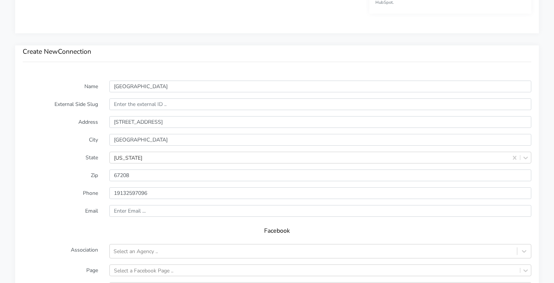
click at [57, 192] on label "Phone" at bounding box center [60, 193] width 87 height 12
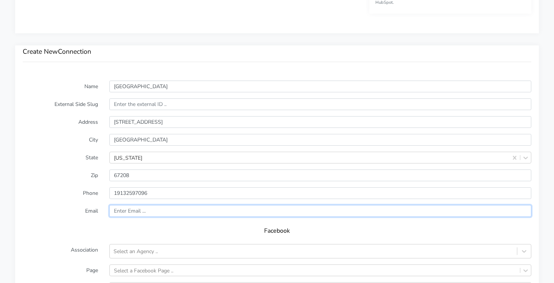
click at [131, 210] on input "text" at bounding box center [320, 211] width 422 height 12
paste input "[EMAIL_ADDRESS][DOMAIN_NAME]"
type input "[EMAIL_ADDRESS][DOMAIN_NAME]"
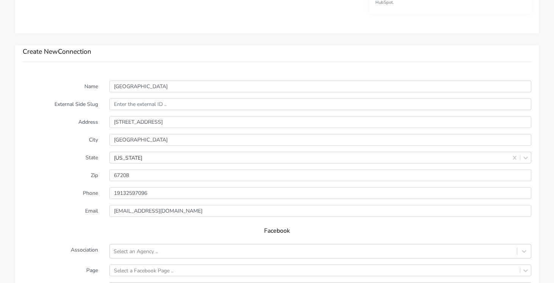
click at [48, 226] on div "Facebook" at bounding box center [277, 233] width 509 height 21
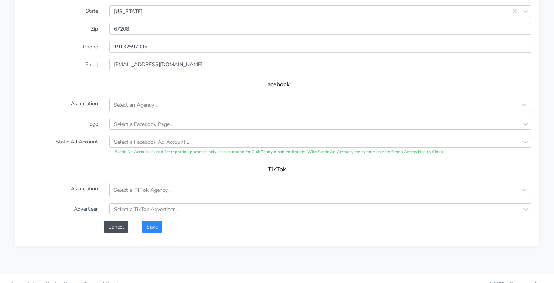
scroll to position [631, 0]
click at [123, 106] on div "Select an Agency .." at bounding box center [136, 106] width 44 height 8
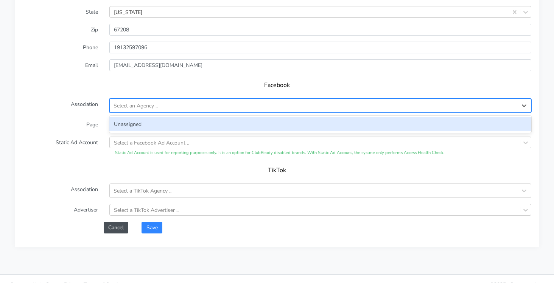
click at [122, 123] on div "Unassigned" at bounding box center [320, 124] width 422 height 14
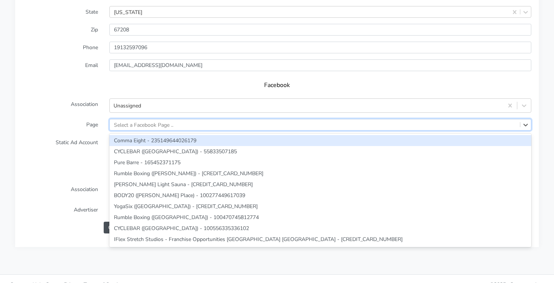
click at [130, 125] on div "Select a Facebook Page .." at bounding box center [143, 125] width 59 height 8
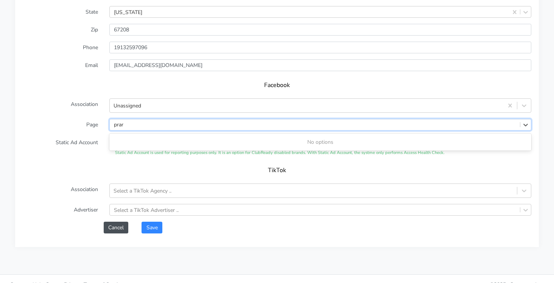
type input "pra"
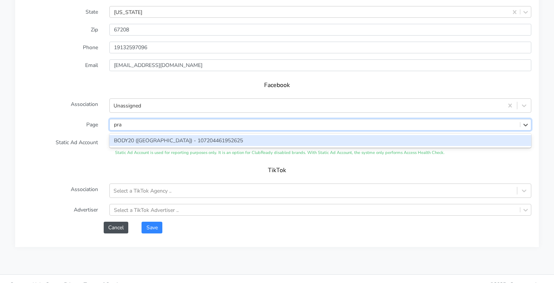
click at [122, 143] on div "BODY20 ([GEOGRAPHIC_DATA]) - 107204461952625" at bounding box center [320, 140] width 422 height 11
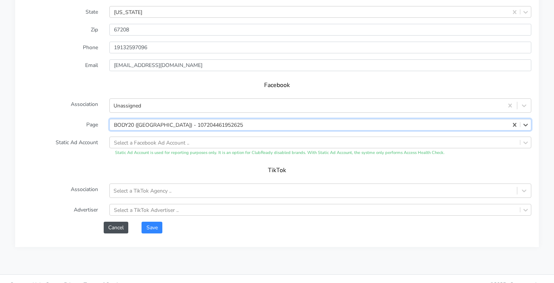
click at [76, 184] on label "Association" at bounding box center [60, 191] width 87 height 14
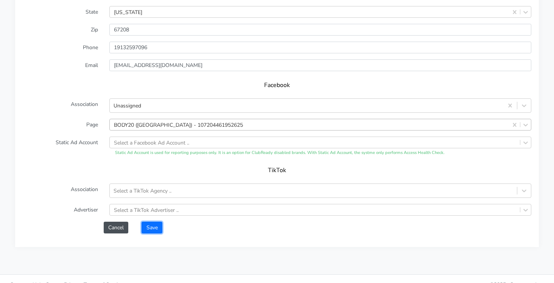
click at [153, 230] on button "Save" at bounding box center [152, 228] width 20 height 12
